Goal: Task Accomplishment & Management: Manage account settings

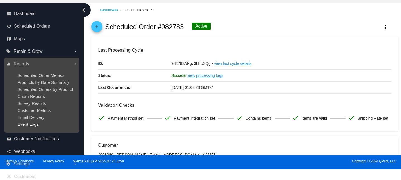
scroll to position [10, 0]
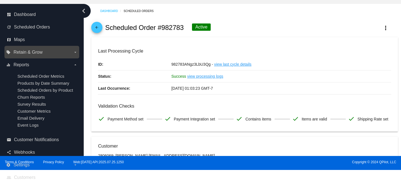
click at [34, 54] on span "Retain & Grow" at bounding box center [27, 52] width 29 height 5
click at [0, 0] on input "local_offer Retain & Grow arrow_drop_down" at bounding box center [0, 0] width 0 height 0
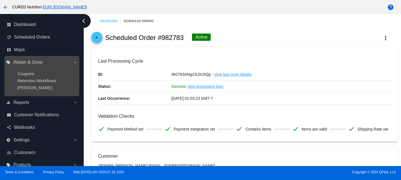
scroll to position [0, 0]
click at [28, 87] on span "[PERSON_NAME]" at bounding box center [34, 87] width 35 height 5
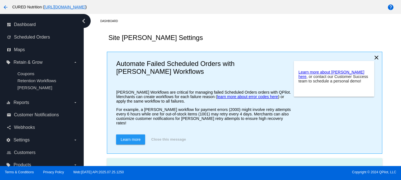
checkbox input "true"
type input "If no changes are made, we will automatically retry processing your {{Scheduled…"
type input "If no changes are made, we will automatically {{DunningAction}} your {{Schedule…"
type input "Your {{ScheduledOrder}} was {{DunningAction}}."
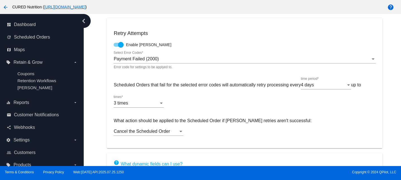
scroll to position [140, 0]
